Goal: Task Accomplishment & Management: Manage account settings

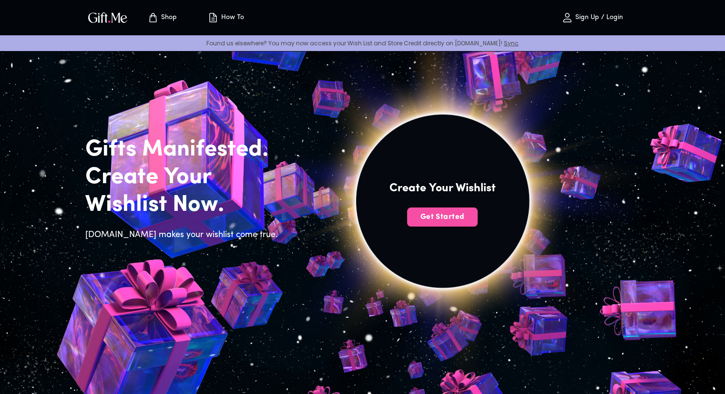
click at [427, 216] on span "Get Started" at bounding box center [442, 217] width 71 height 10
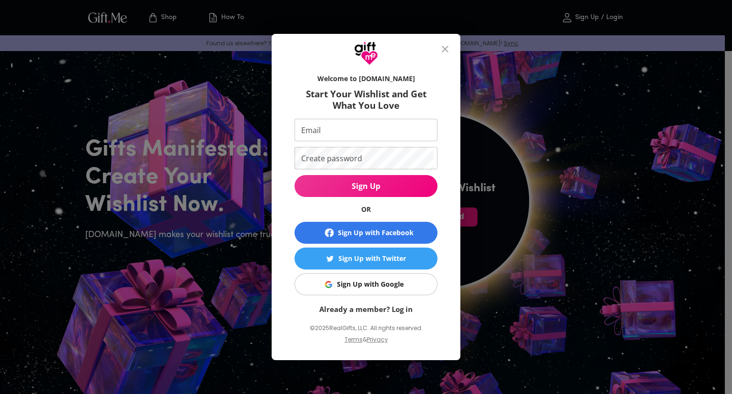
click at [375, 281] on div "Sign Up with Google" at bounding box center [370, 284] width 67 height 10
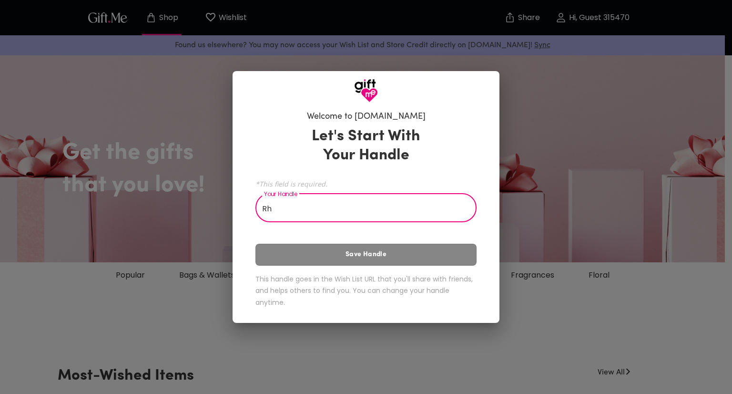
type input "R"
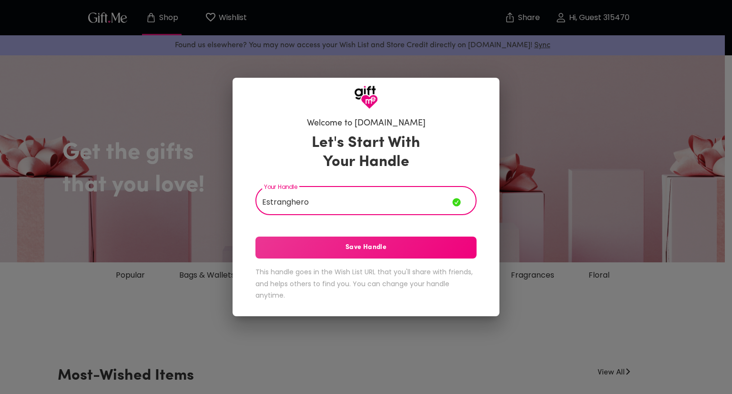
type input "Estranghero"
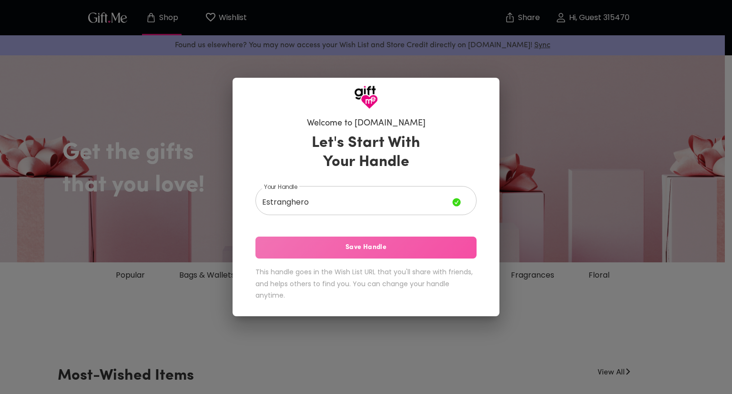
click at [368, 244] on span "Save Handle" at bounding box center [365, 247] width 221 height 10
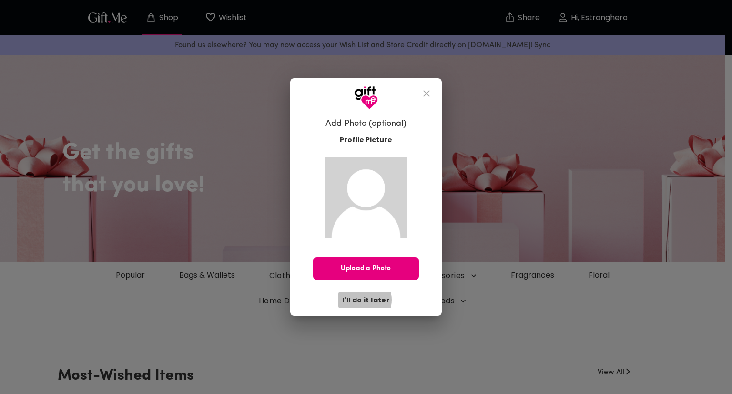
click at [362, 299] on span "I'll do it later" at bounding box center [366, 299] width 48 height 10
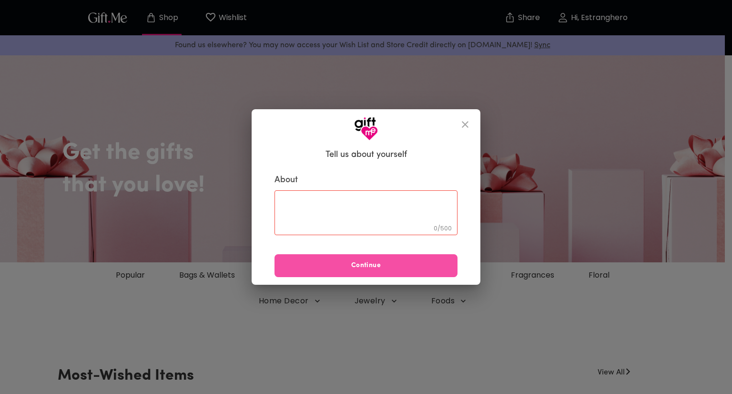
click at [359, 267] on span "Continue" at bounding box center [365, 265] width 183 height 10
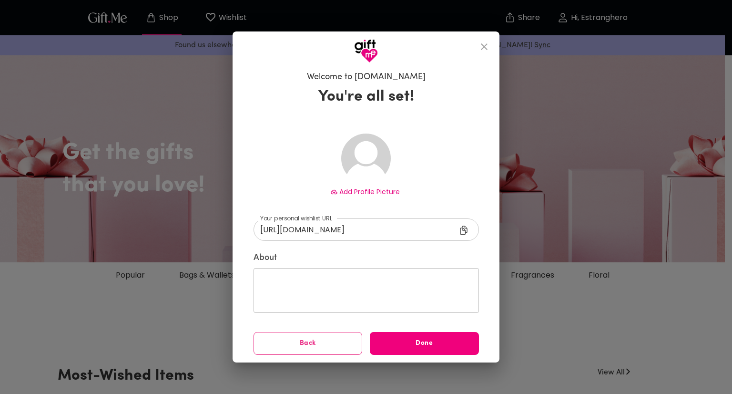
click at [401, 347] on span "Done" at bounding box center [424, 343] width 109 height 10
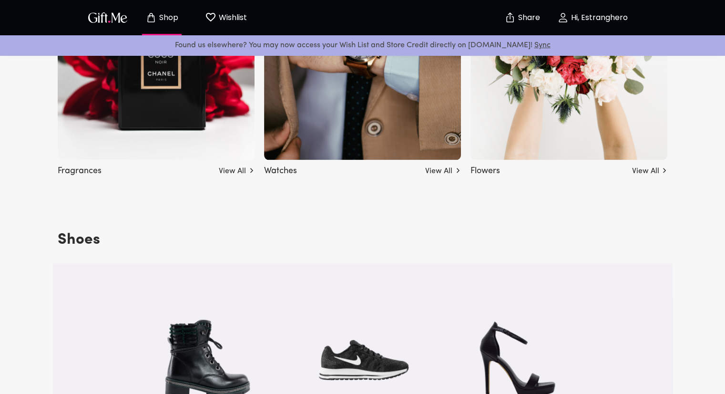
scroll to position [1065, 0]
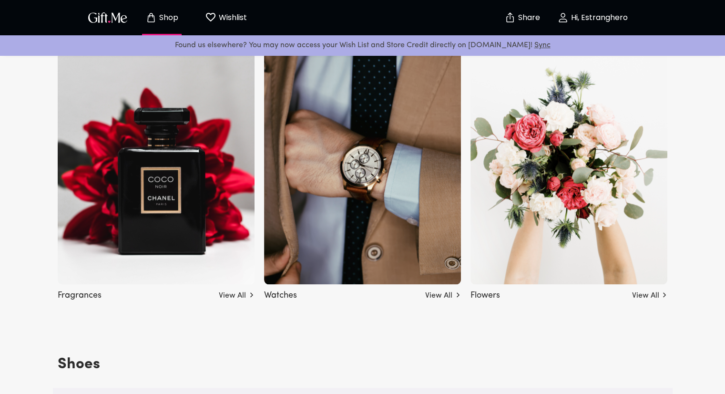
click at [226, 21] on p "Wishlist" at bounding box center [231, 17] width 30 height 12
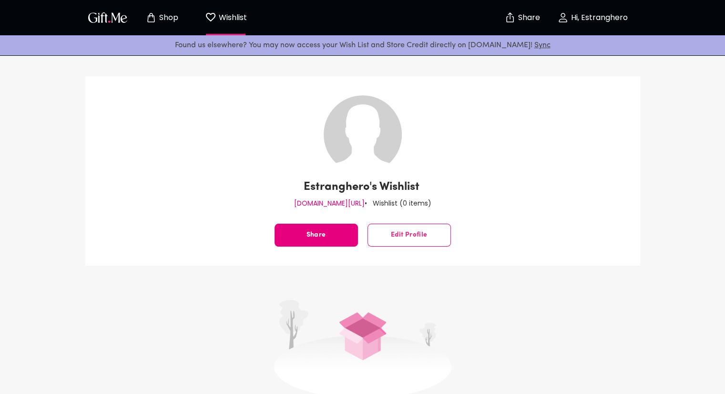
click at [146, 16] on icon "Store page" at bounding box center [150, 17] width 11 height 11
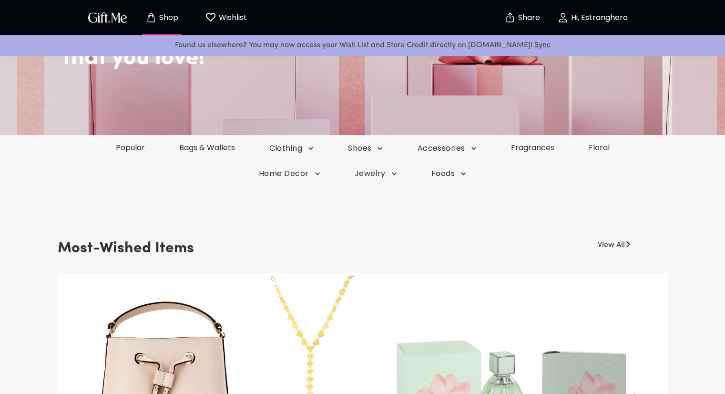
scroll to position [128, 0]
click at [133, 146] on link "Popular" at bounding box center [130, 147] width 65 height 11
